Goal: Task Accomplishment & Management: Complete application form

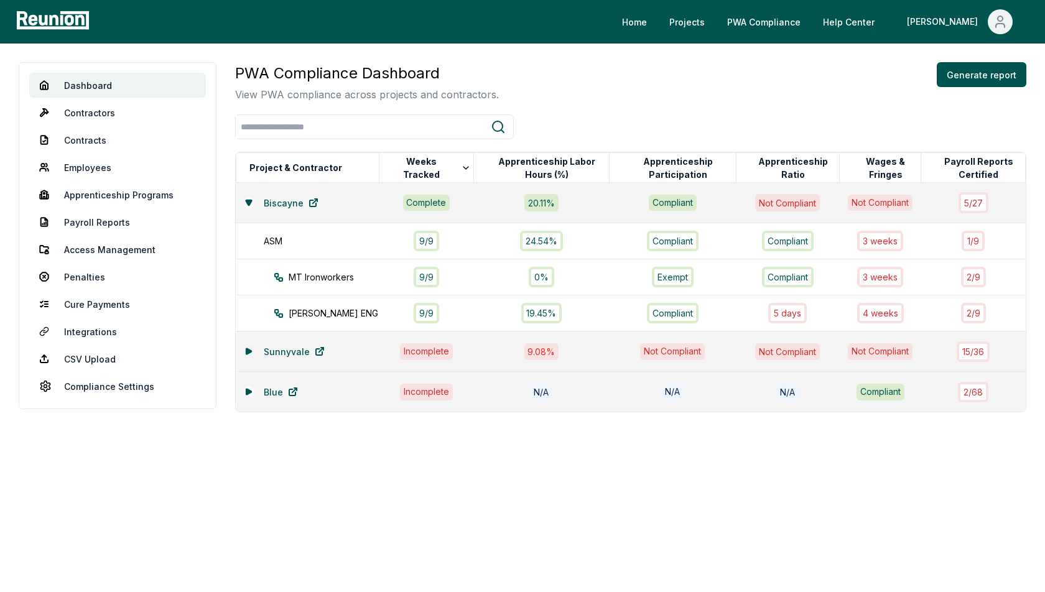
click at [246, 348] on icon at bounding box center [248, 351] width 5 height 6
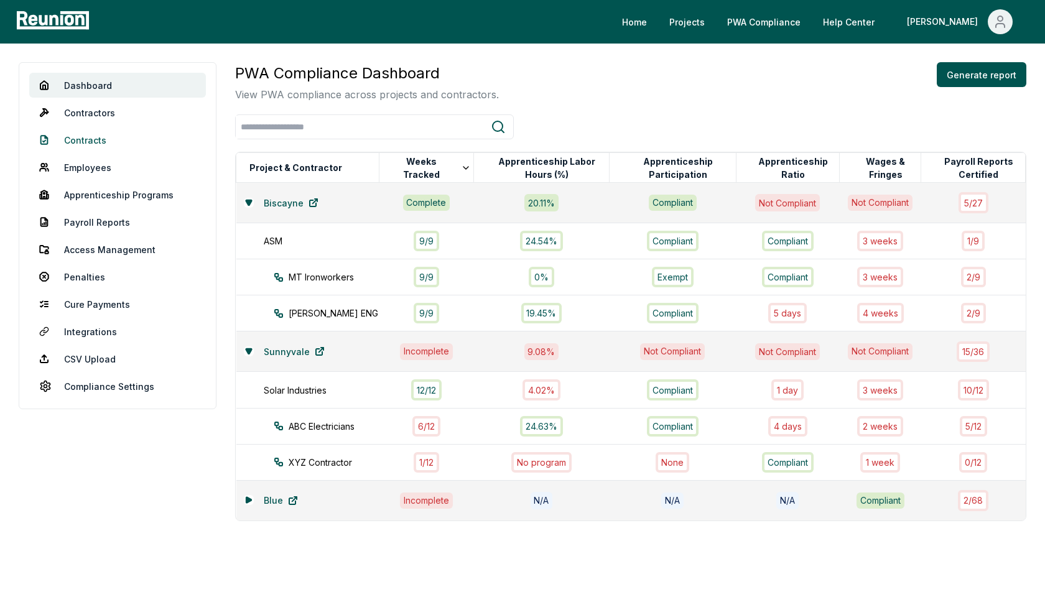
click at [93, 138] on link "Contracts" at bounding box center [117, 140] width 177 height 25
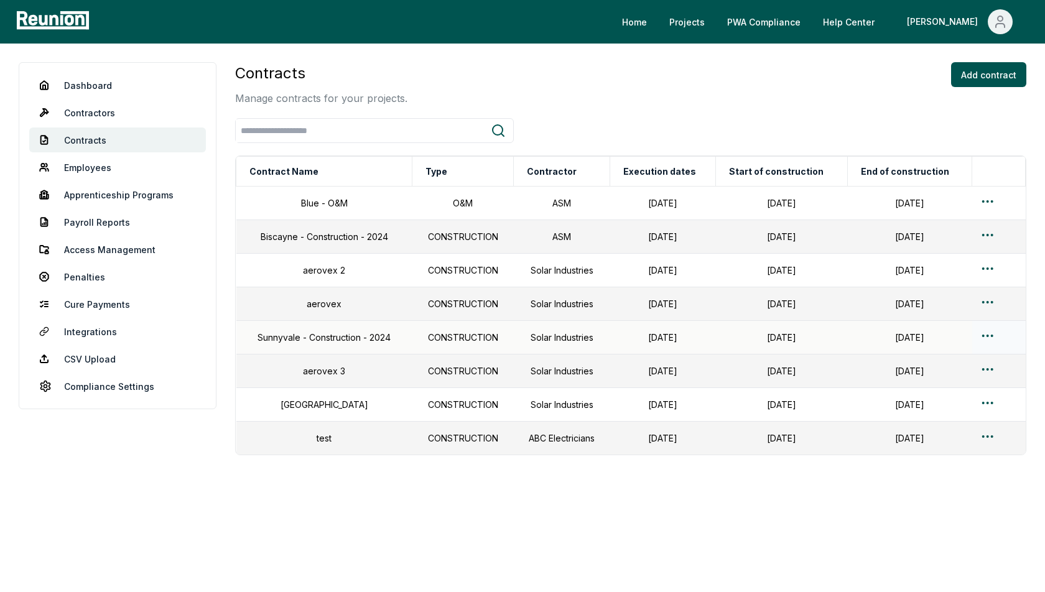
click at [307, 341] on td "Sunnyvale - Construction - 2024" at bounding box center [324, 338] width 176 height 34
click at [990, 74] on button "Add contract" at bounding box center [988, 74] width 75 height 25
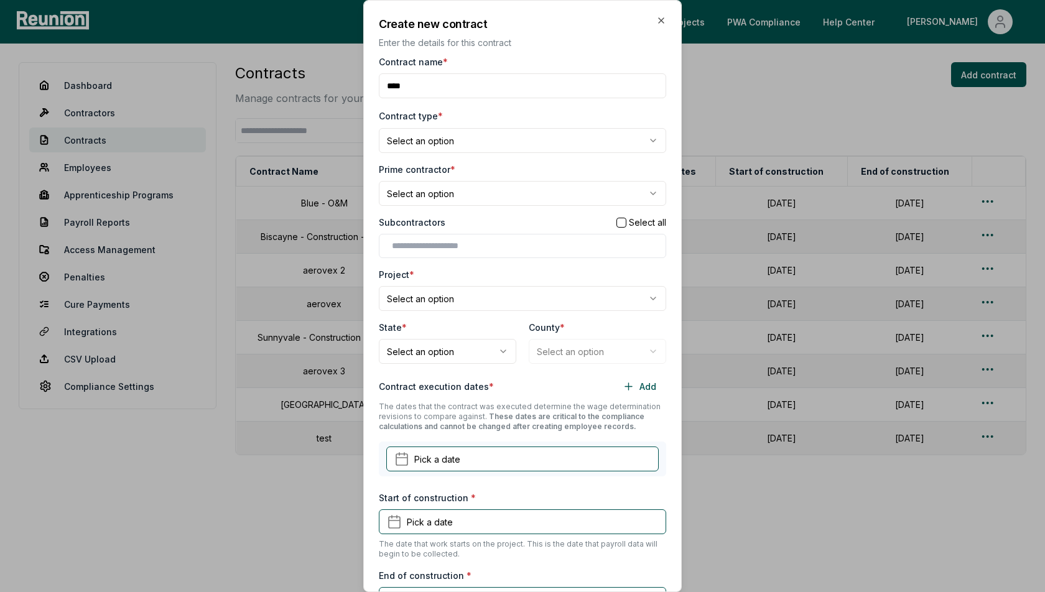
type input "****"
click at [423, 140] on body "Please visit us on your desktop We're working on making our marketplace mobile-…" at bounding box center [522, 296] width 1045 height 592
select select "**********"
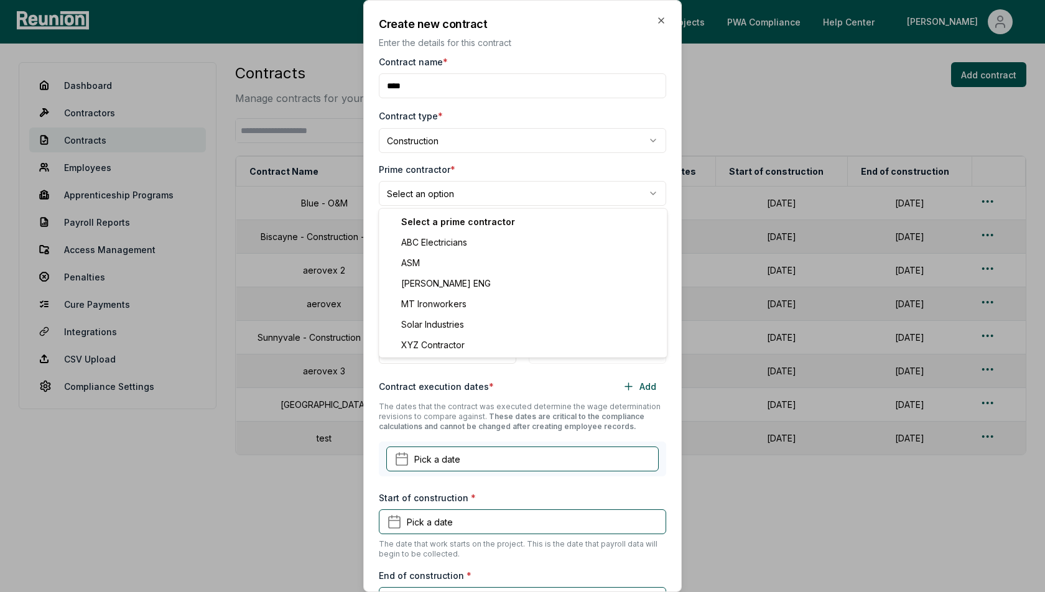
click at [434, 185] on body "Please visit us on your desktop We're working on making our marketplace mobile-…" at bounding box center [522, 296] width 1045 height 592
click at [437, 196] on body "Please visit us on your desktop We're working on making our marketplace mobile-…" at bounding box center [522, 296] width 1045 height 592
select select "**********"
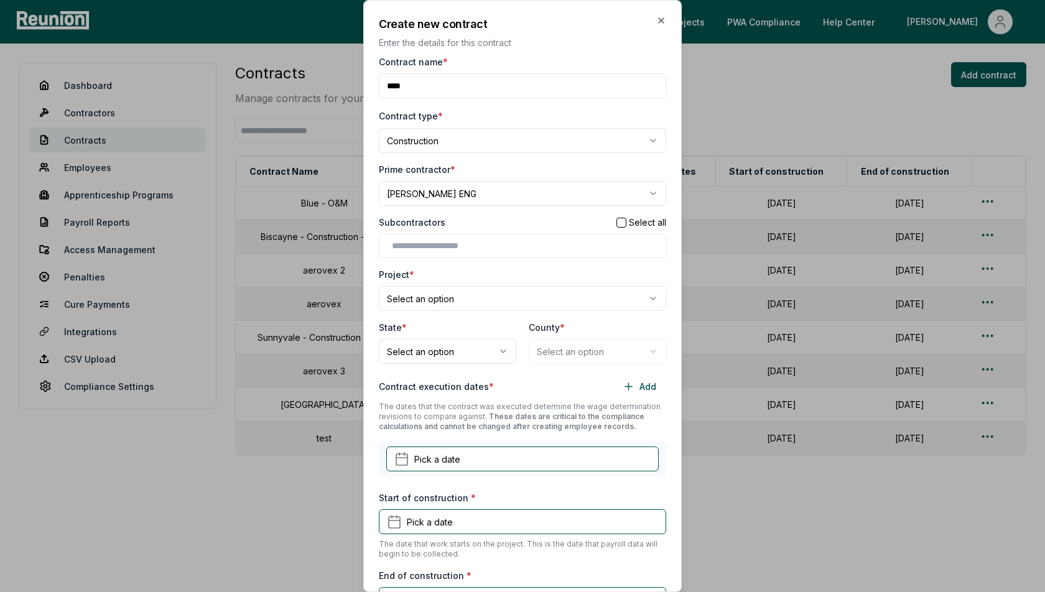
click at [423, 238] on div at bounding box center [522, 246] width 287 height 24
click at [427, 306] on body "Please visit us on your desktop We're working on making our marketplace mobile-…" at bounding box center [522, 296] width 1045 height 592
select select "*********"
click at [446, 349] on body "Please visit us on your desktop We're working on making our marketplace mobile-…" at bounding box center [522, 296] width 1045 height 592
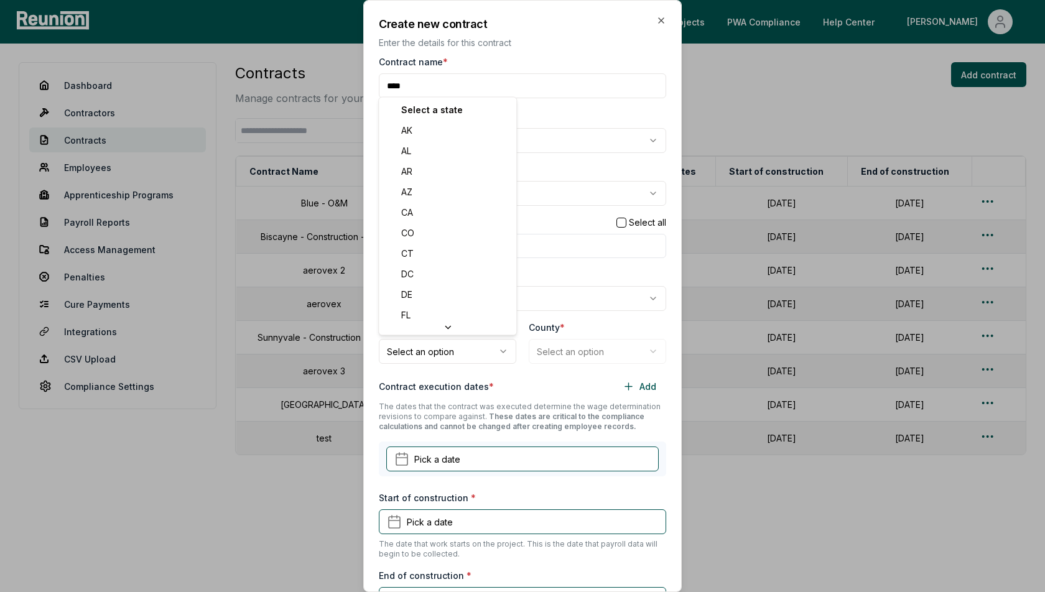
select select "**"
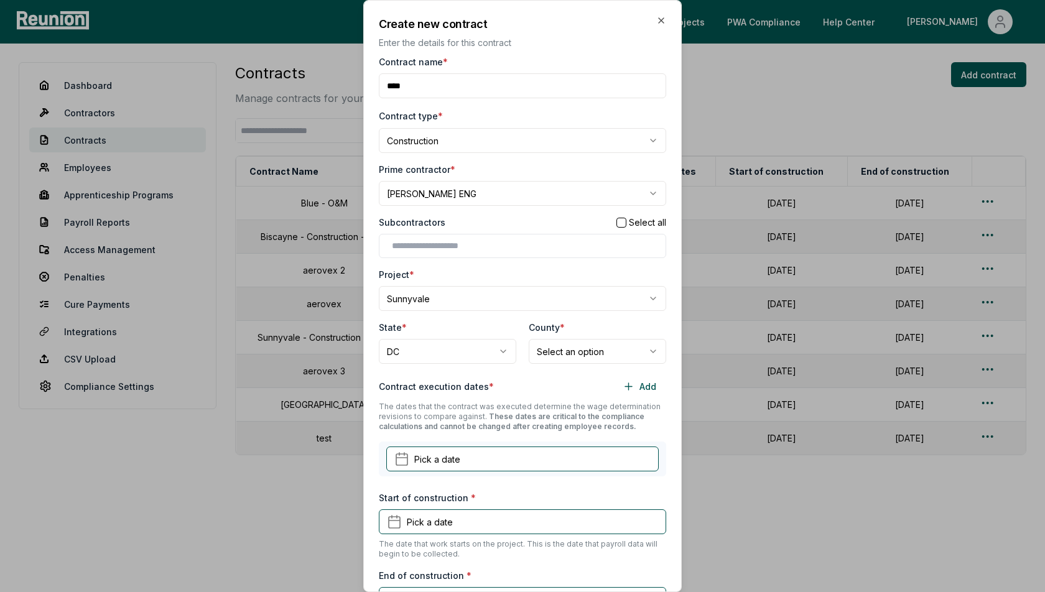
click at [558, 336] on div "**********" at bounding box center [598, 342] width 138 height 43
click at [558, 347] on body "Please visit us on your desktop We're working on making our marketplace mobile-…" at bounding box center [522, 296] width 1045 height 592
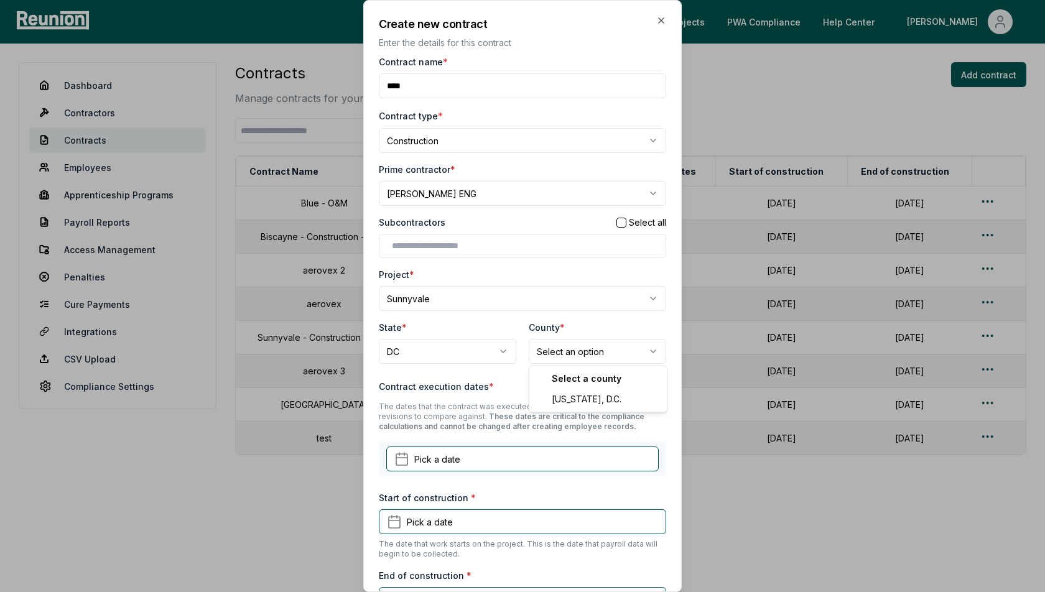
select select "**********"
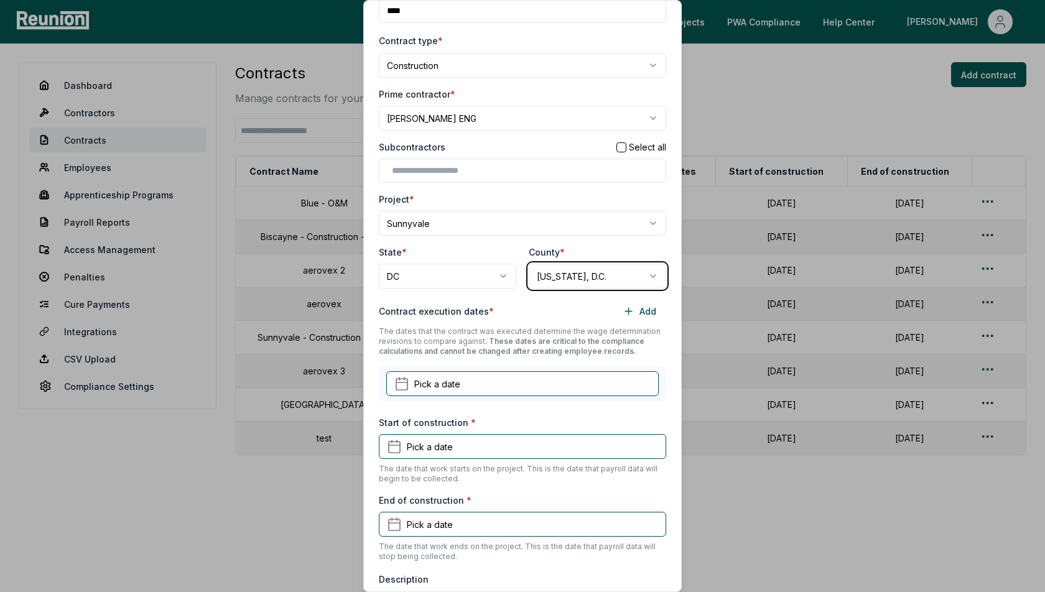
scroll to position [179, 0]
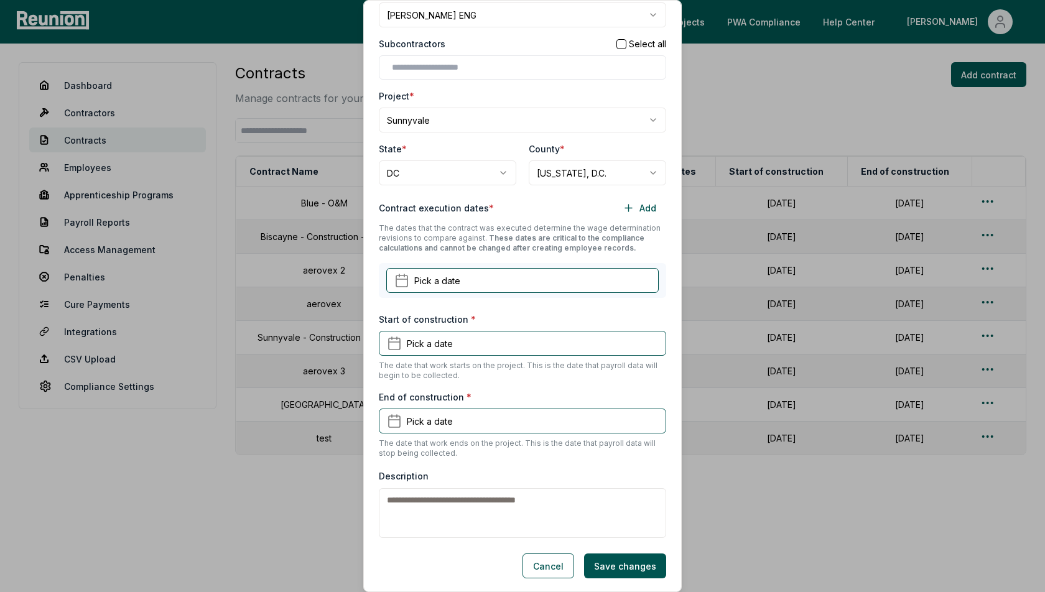
click at [433, 261] on div "Contract execution dates * Add The dates that the contract was executed determi…" at bounding box center [522, 249] width 287 height 108
click at [433, 293] on div "Pick a date" at bounding box center [522, 280] width 287 height 35
click at [465, 274] on button "Pick a date" at bounding box center [522, 280] width 273 height 25
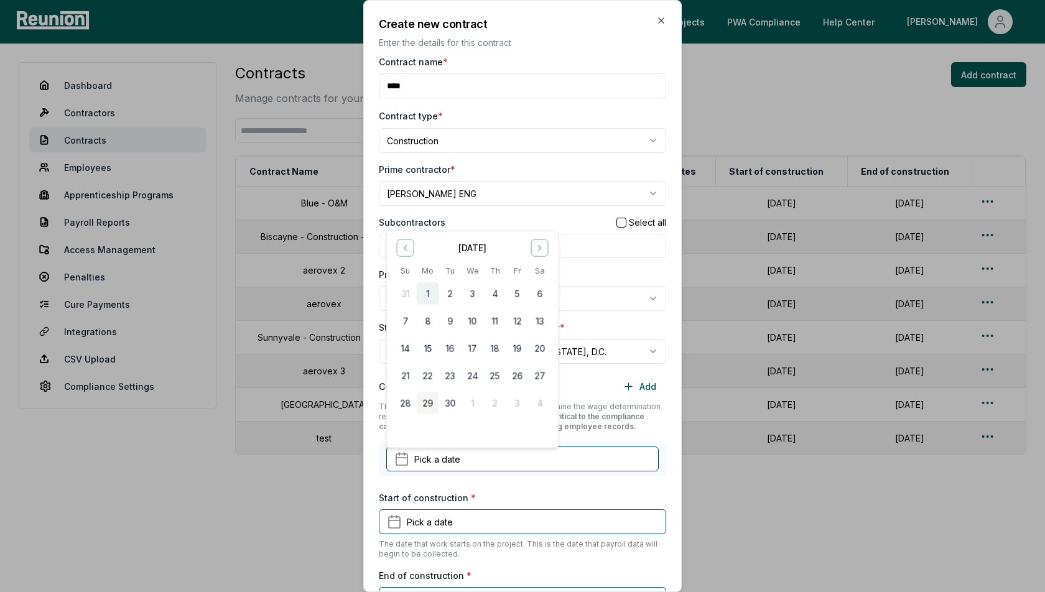
click at [432, 291] on button "1" at bounding box center [428, 294] width 22 height 22
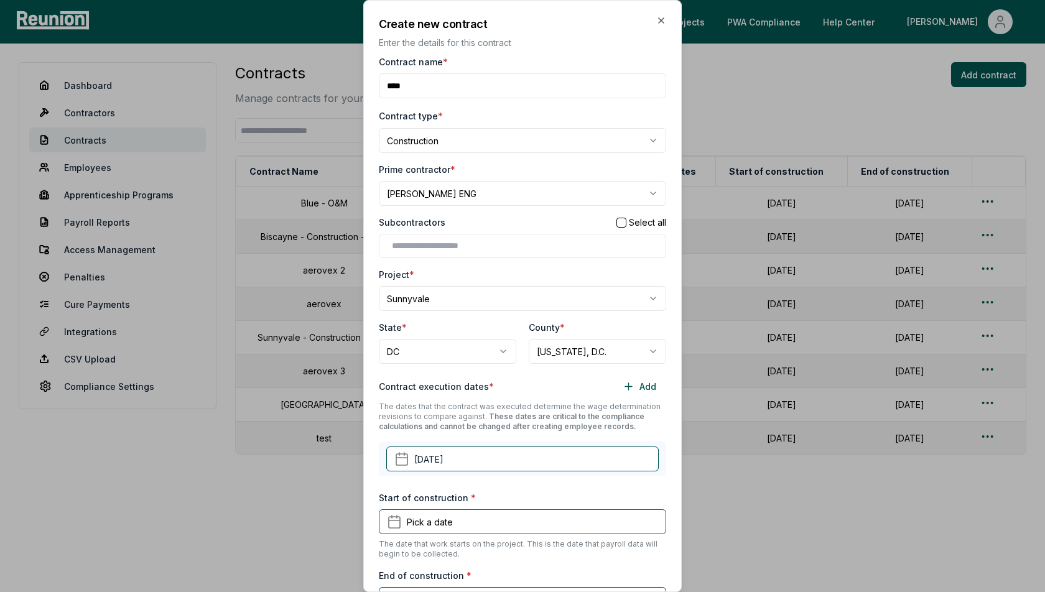
scroll to position [179, 0]
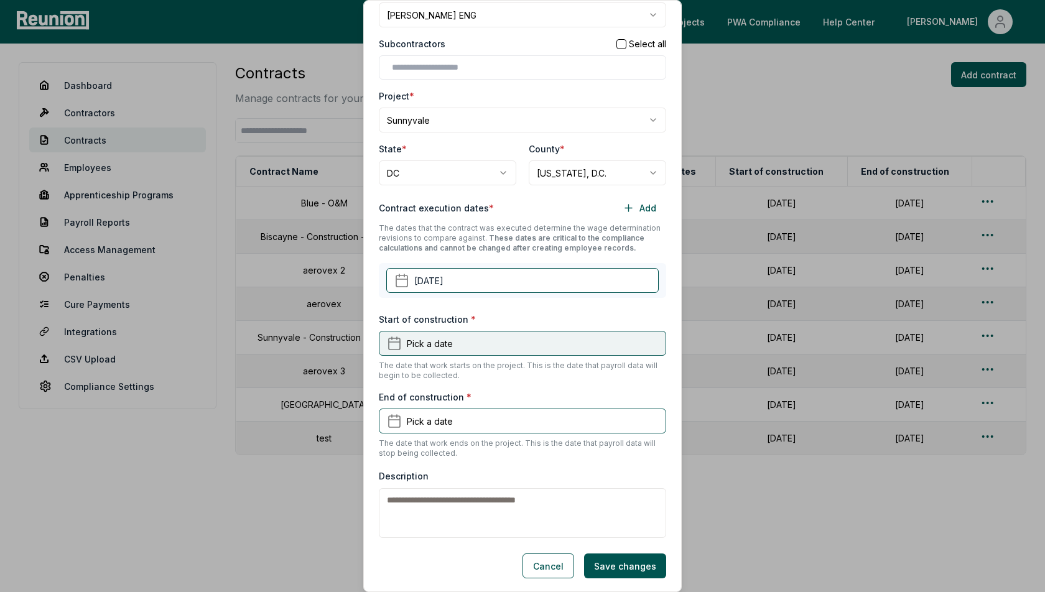
click at [432, 339] on span "Pick a date" at bounding box center [430, 343] width 46 height 13
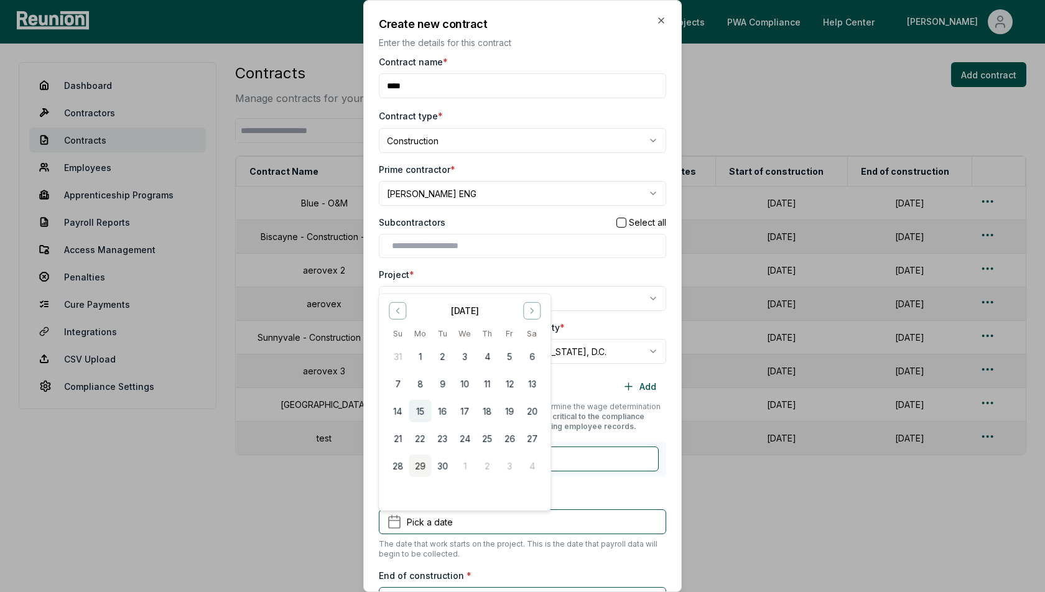
click at [419, 409] on button "15" at bounding box center [420, 411] width 22 height 22
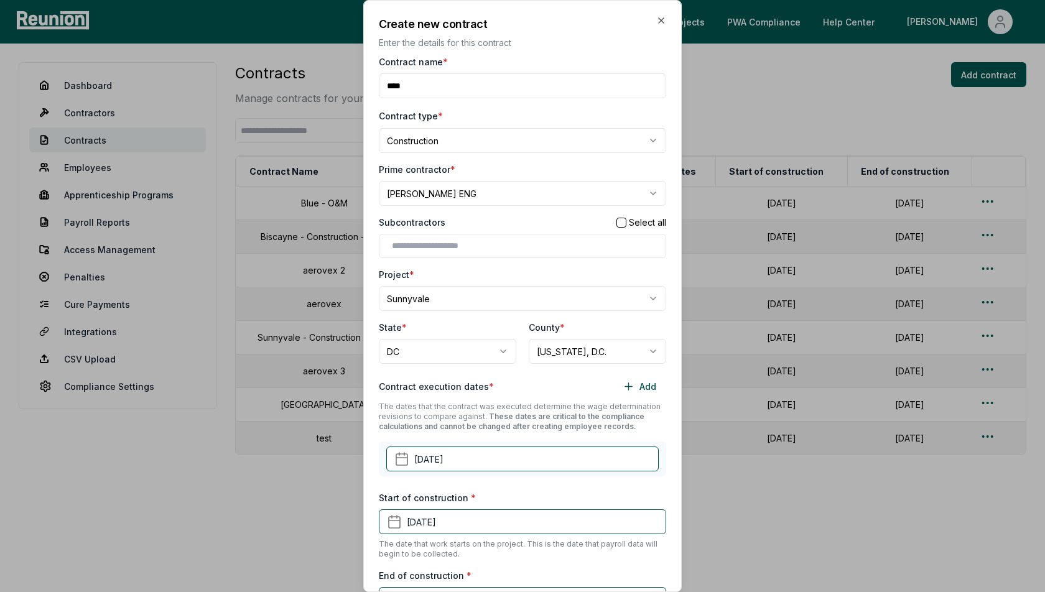
scroll to position [179, 0]
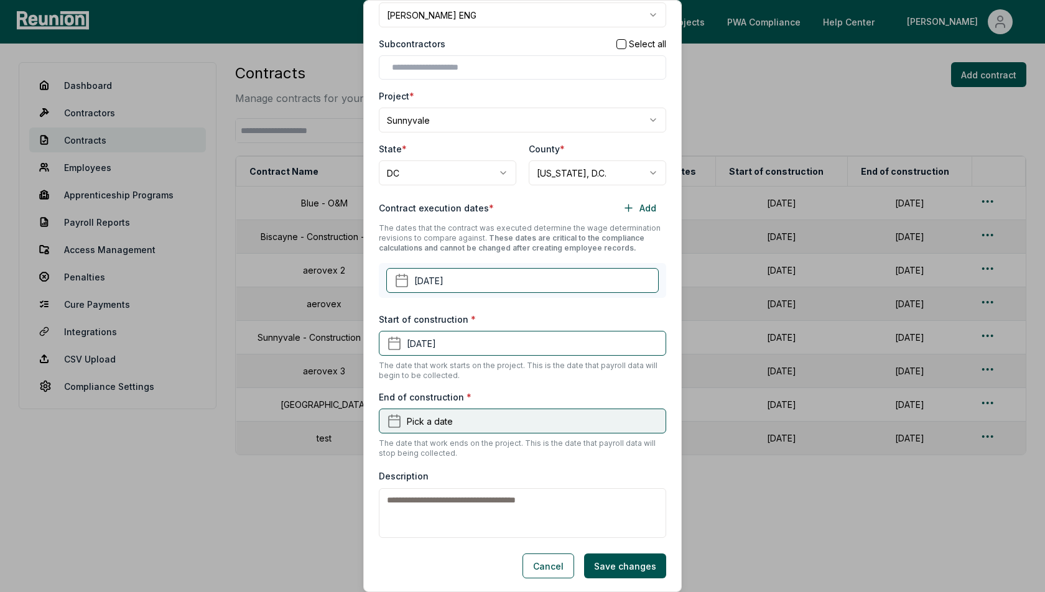
click at [455, 428] on button "Pick a date" at bounding box center [522, 421] width 287 height 25
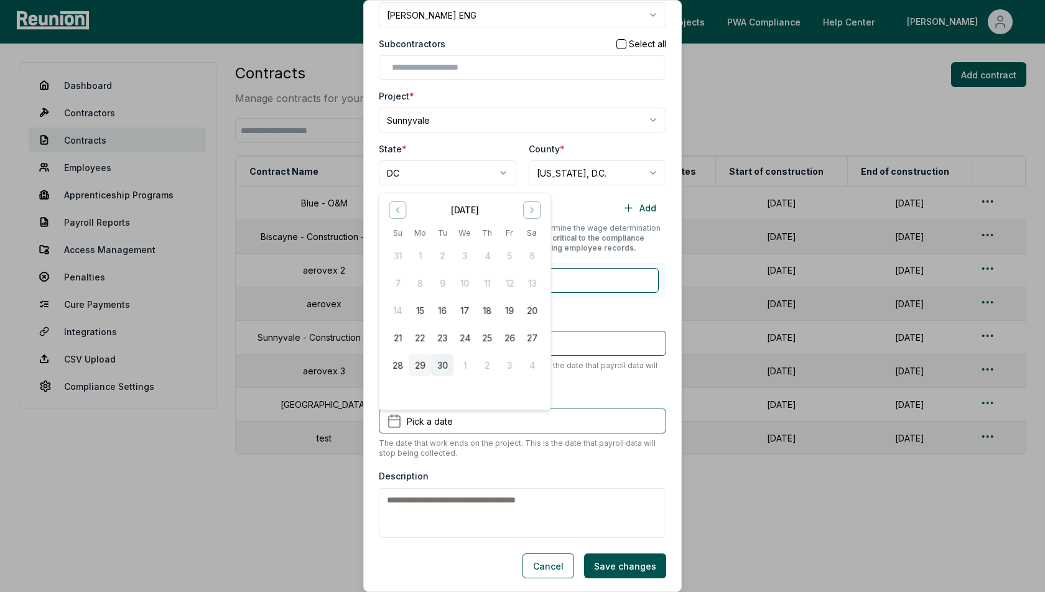
click at [443, 370] on button "30" at bounding box center [442, 365] width 22 height 22
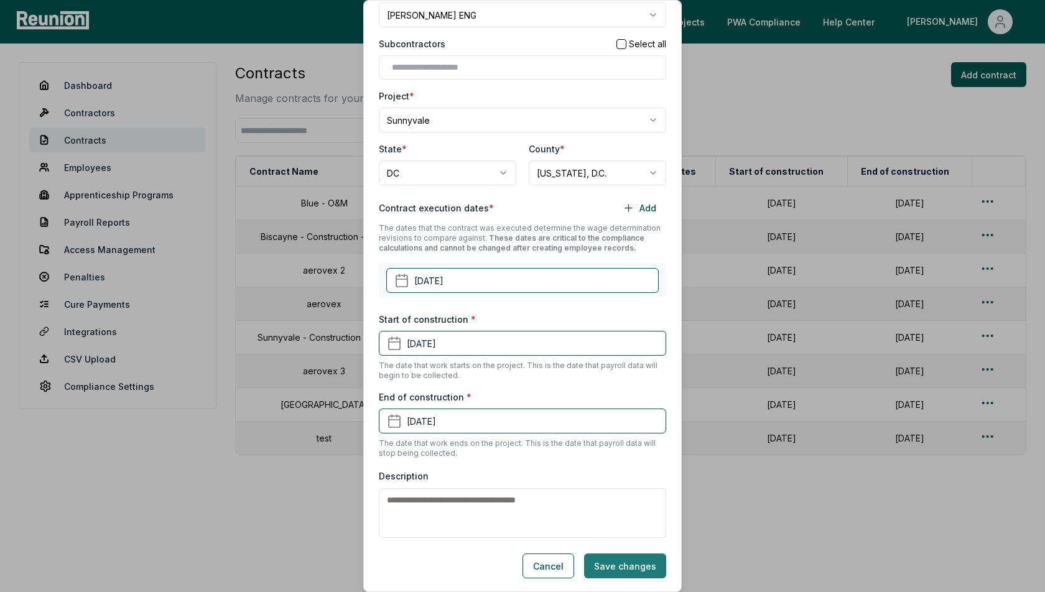
click at [620, 566] on button "Save changes" at bounding box center [625, 566] width 82 height 25
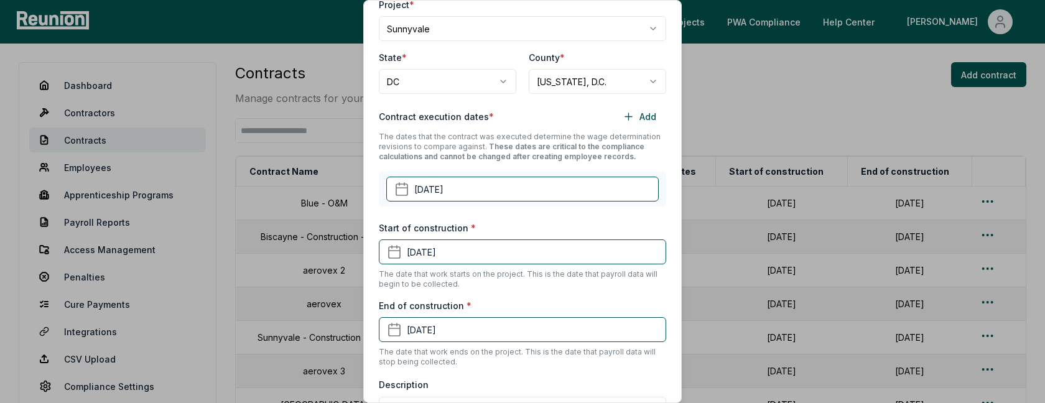
scroll to position [368, 0]
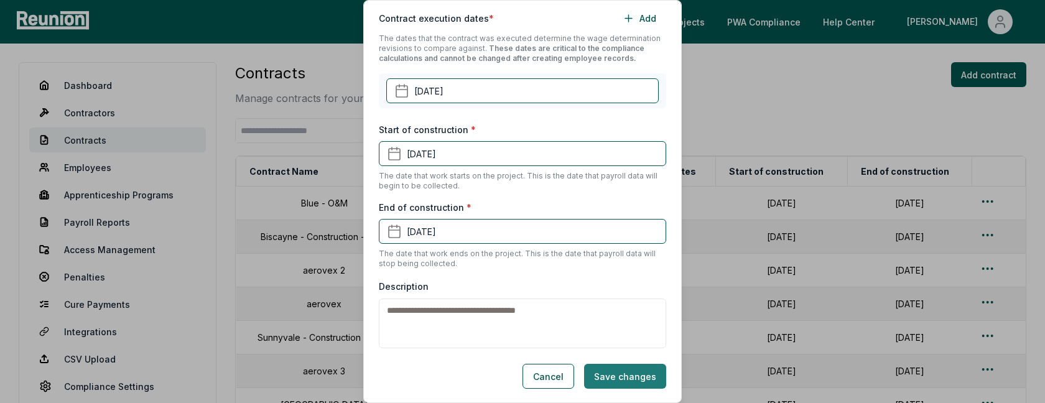
click at [617, 364] on button "Save changes" at bounding box center [625, 376] width 82 height 25
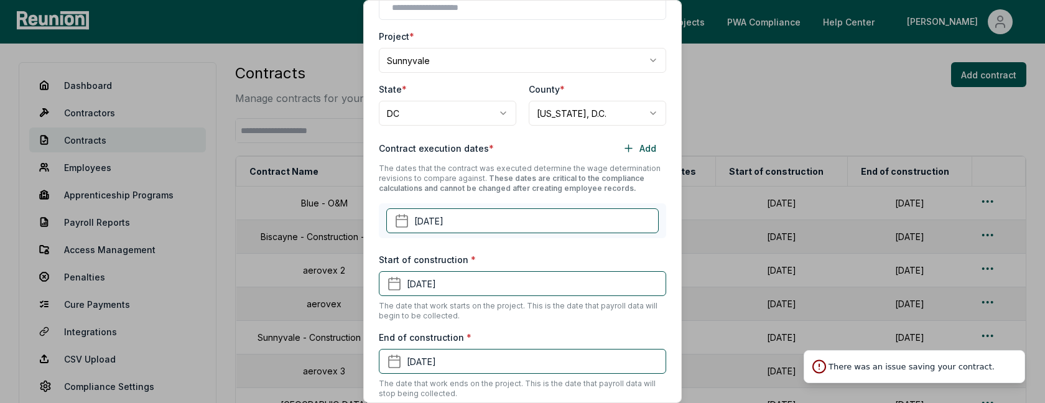
scroll to position [0, 0]
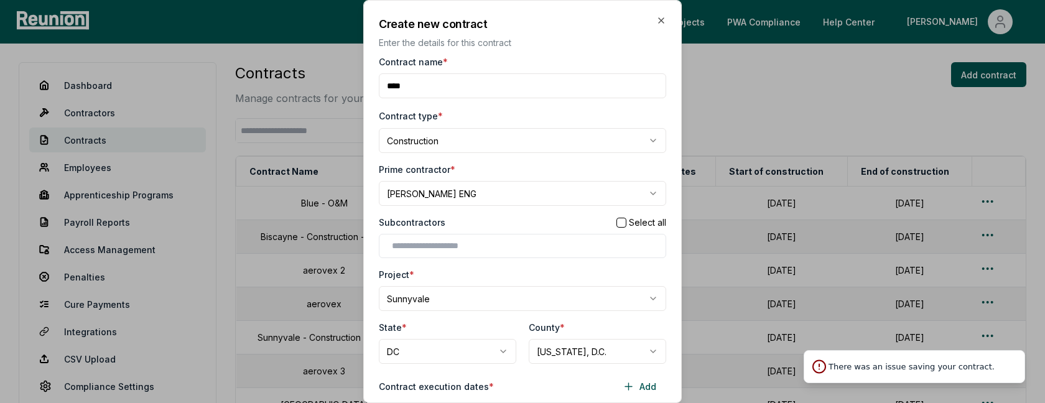
click at [454, 91] on input "Contract name *" at bounding box center [522, 85] width 287 height 25
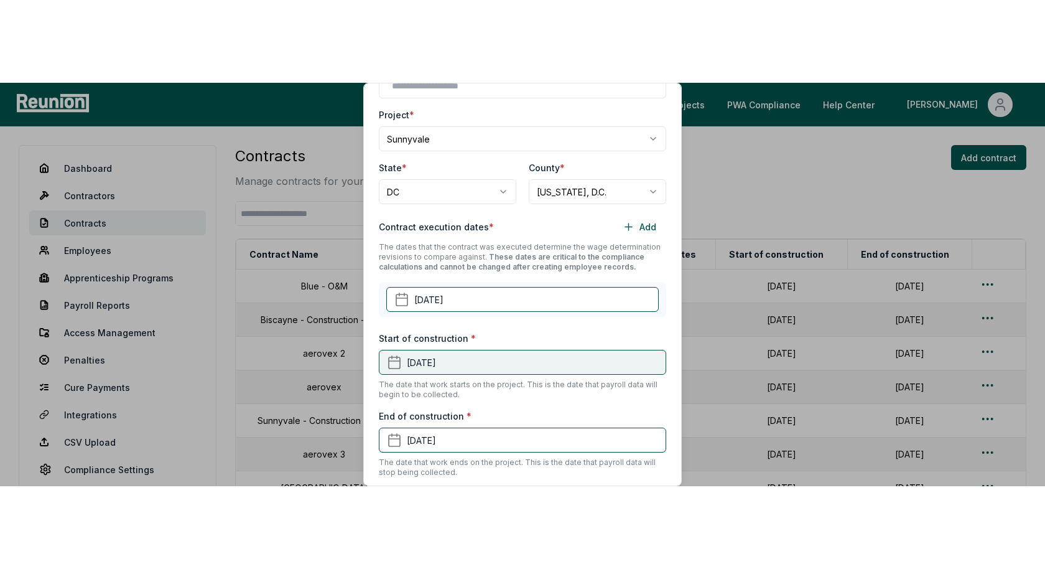
scroll to position [364, 0]
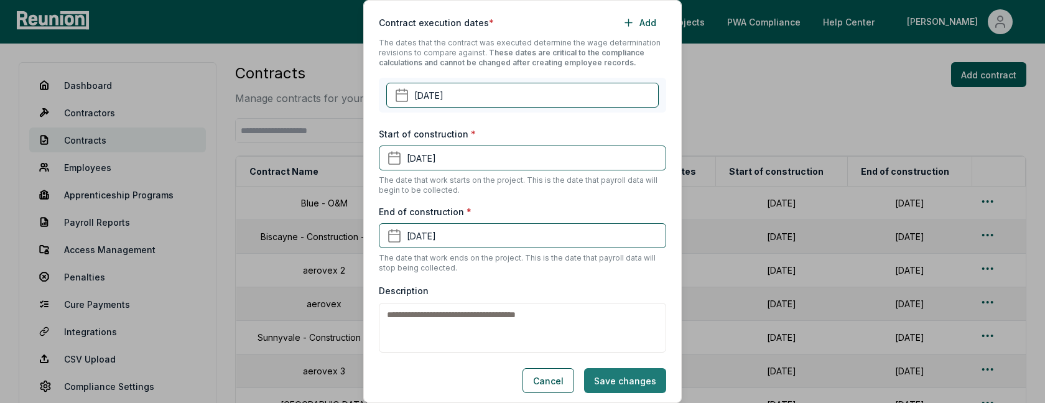
type input "**********"
click at [612, 380] on button "Save changes" at bounding box center [625, 380] width 82 height 25
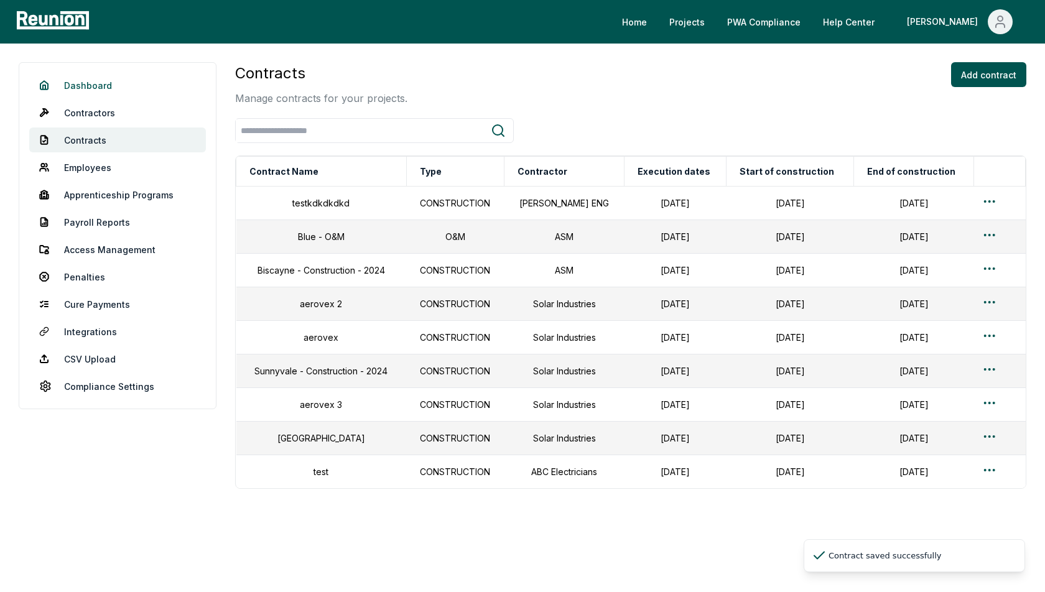
click at [102, 84] on link "Dashboard" at bounding box center [117, 85] width 177 height 25
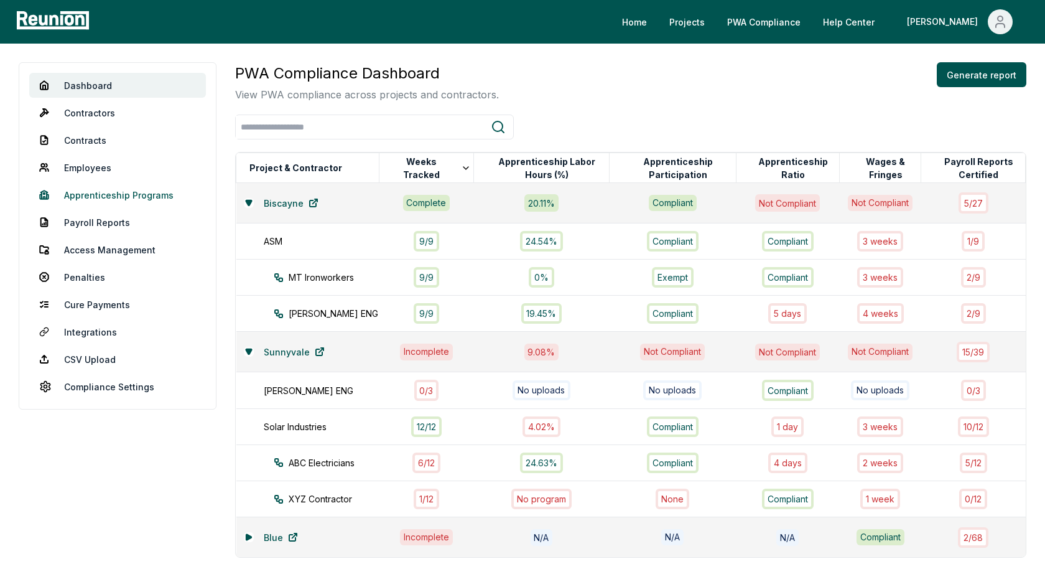
click at [98, 193] on link "Apprenticeship Programs" at bounding box center [117, 194] width 177 height 25
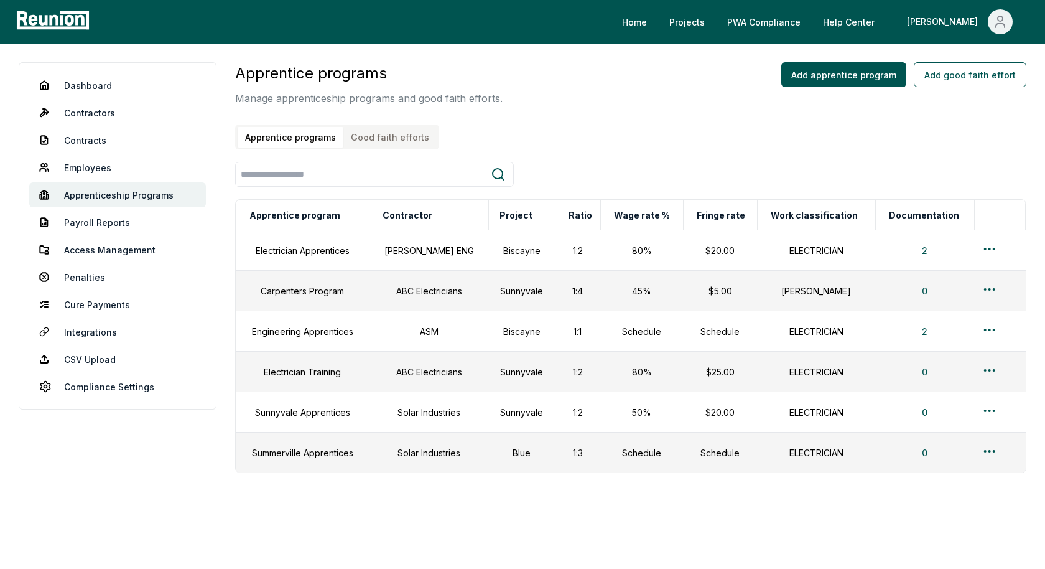
click at [378, 134] on button "Good faith efforts" at bounding box center [390, 137] width 93 height 21
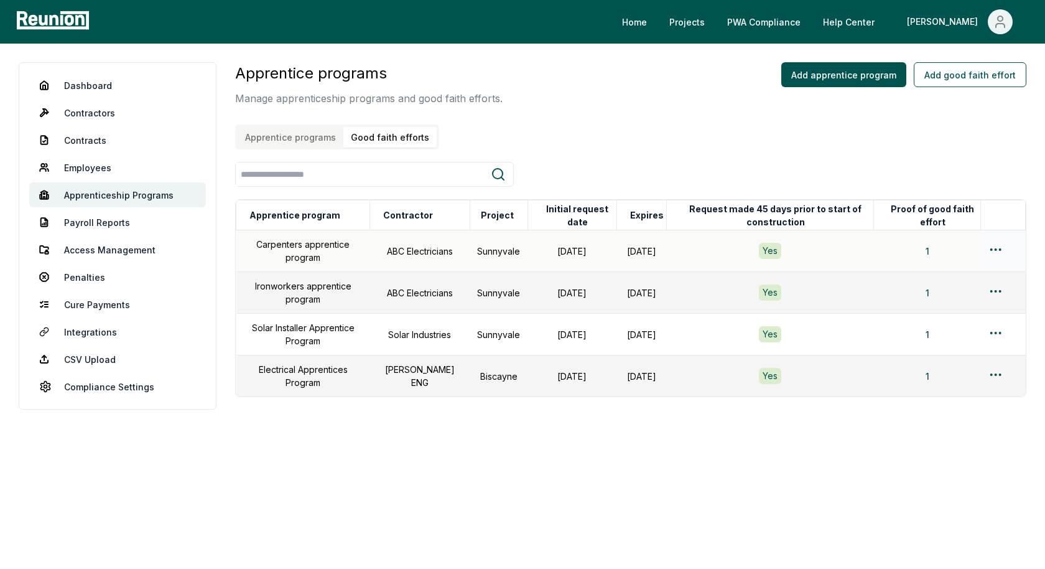
click at [994, 249] on html "Please visit us on your desktop We're working on making our marketplace mobile-…" at bounding box center [522, 284] width 1045 height 569
